Goal: Task Accomplishment & Management: Complete application form

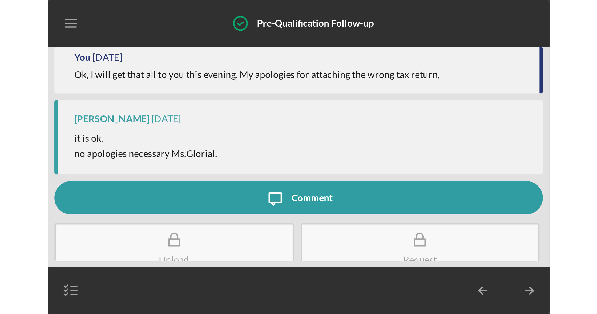
scroll to position [176, 0]
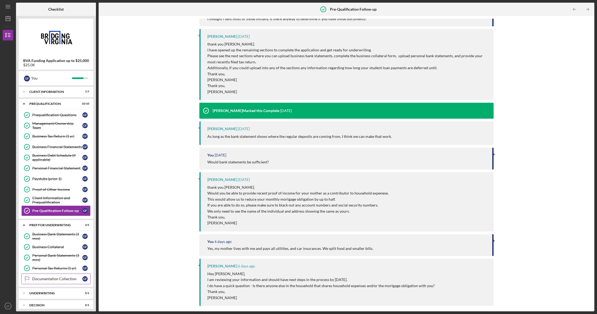
click at [54, 125] on div "Documentation Collection" at bounding box center [57, 279] width 50 height 4
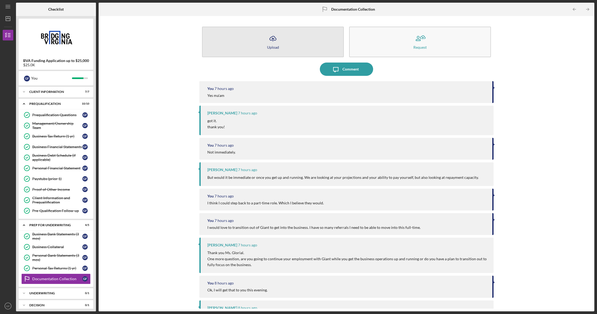
click at [199, 39] on icon "Icon/Upload" at bounding box center [272, 38] width 13 height 13
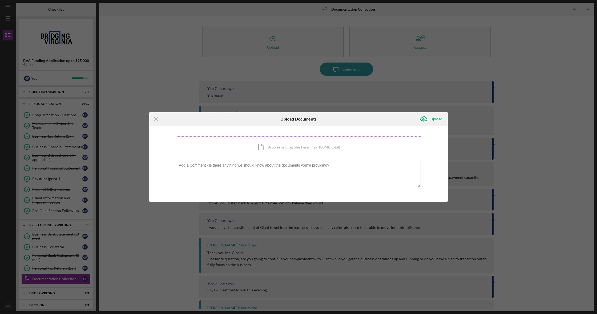
click at [199, 125] on div "Icon/Document Browse or drag files here (max 100MB total) Tap to choose files o…" at bounding box center [298, 147] width 245 height 22
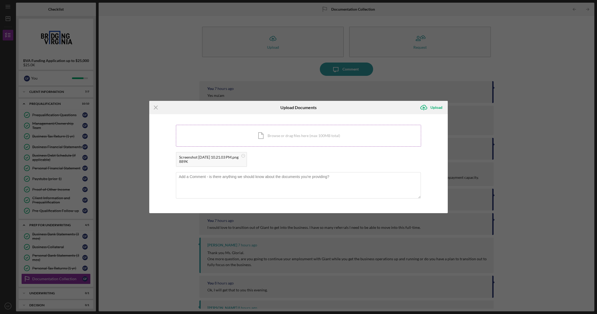
click at [199, 125] on div "Icon/Document Browse or drag files here (max 100MB total) Tap to choose files o…" at bounding box center [298, 136] width 245 height 22
click at [199, 125] on div "1.06MB" at bounding box center [286, 162] width 67 height 4
click at [199, 108] on g "submit" at bounding box center [423, 107] width 6 height 5
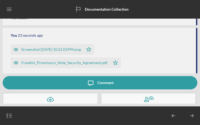
scroll to position [343, 0]
